Goal: Information Seeking & Learning: Check status

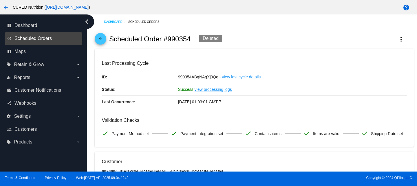
scroll to position [381, 0]
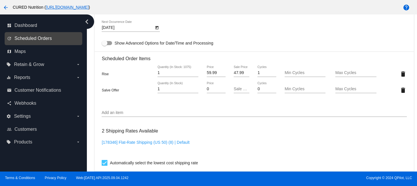
click at [33, 41] on span "Scheduled Orders" at bounding box center [32, 38] width 37 height 5
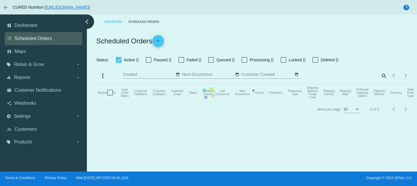
checkbox input "false"
checkbox input "true"
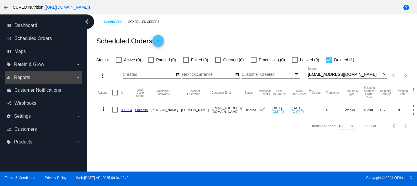
click at [35, 79] on label "equalizer Reports arrow_drop_down" at bounding box center [43, 77] width 74 height 9
click at [0, 0] on input "equalizer Reports arrow_drop_down" at bounding box center [0, 0] width 0 height 0
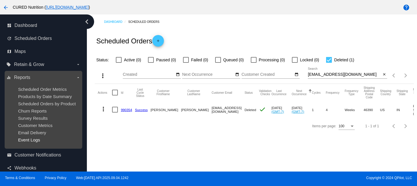
click at [30, 141] on span "Event Logs" at bounding box center [29, 139] width 22 height 5
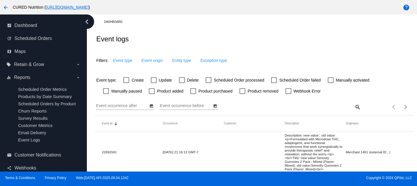
click at [179, 81] on div at bounding box center [182, 80] width 6 height 6
click at [181, 83] on input "Delete" at bounding box center [181, 83] width 0 height 0
checkbox input "true"
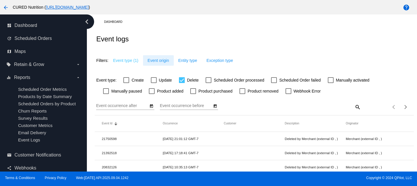
click at [156, 62] on span "Event origin" at bounding box center [158, 60] width 21 height 5
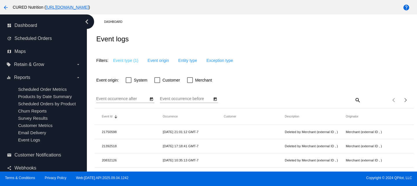
click at [160, 83] on div at bounding box center [157, 80] width 6 height 6
click at [157, 83] on input "Customer" at bounding box center [157, 83] width 0 height 0
checkbox input "true"
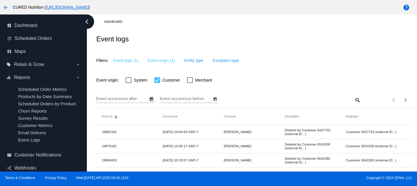
click at [151, 100] on icon "Open calendar" at bounding box center [151, 98] width 3 height 3
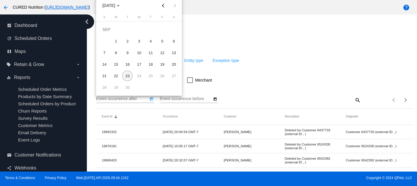
click at [164, 4] on button "Previous month" at bounding box center [163, 6] width 12 height 12
click at [114, 77] on div "25" at bounding box center [116, 76] width 10 height 10
type input "[DATE]"
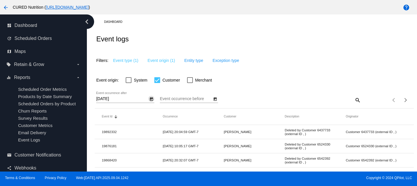
click at [216, 100] on icon "Open calendar" at bounding box center [215, 98] width 3 height 3
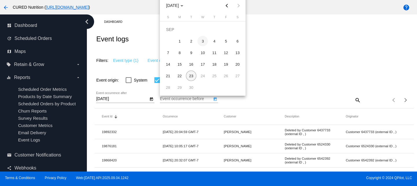
click at [202, 42] on div "3" at bounding box center [202, 41] width 10 height 10
type input "[DATE]"
